Goal: Go to known website: Go to known website

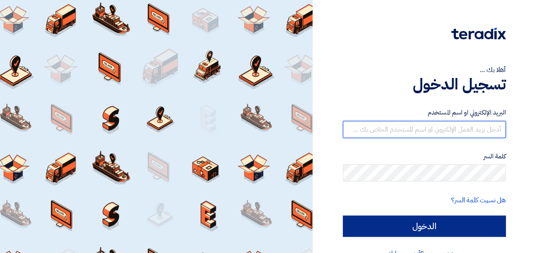
type input "[PERSON_NAME][EMAIL_ADDRESS][PERSON_NAME][DOMAIN_NAME]"
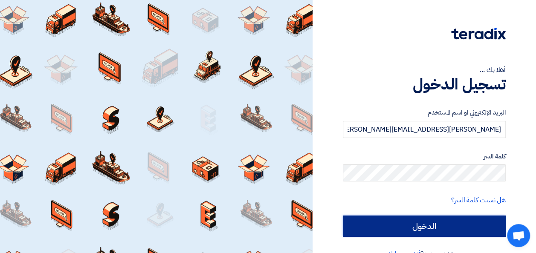
click at [433, 222] on input "الدخول" at bounding box center [424, 226] width 163 height 21
